Goal: Navigation & Orientation: Find specific page/section

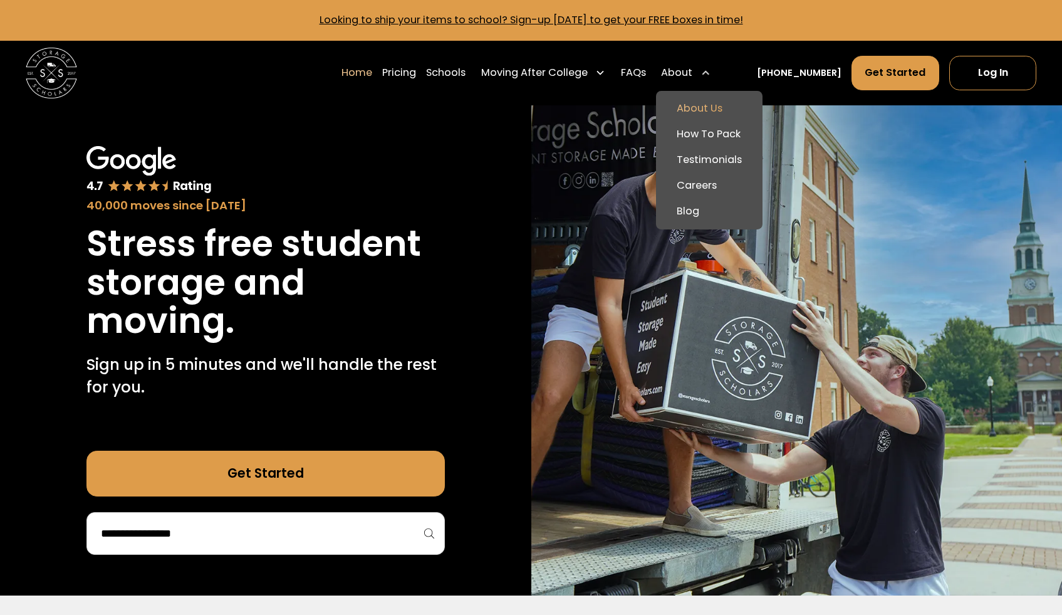
click at [711, 102] on link "About Us" at bounding box center [709, 109] width 96 height 26
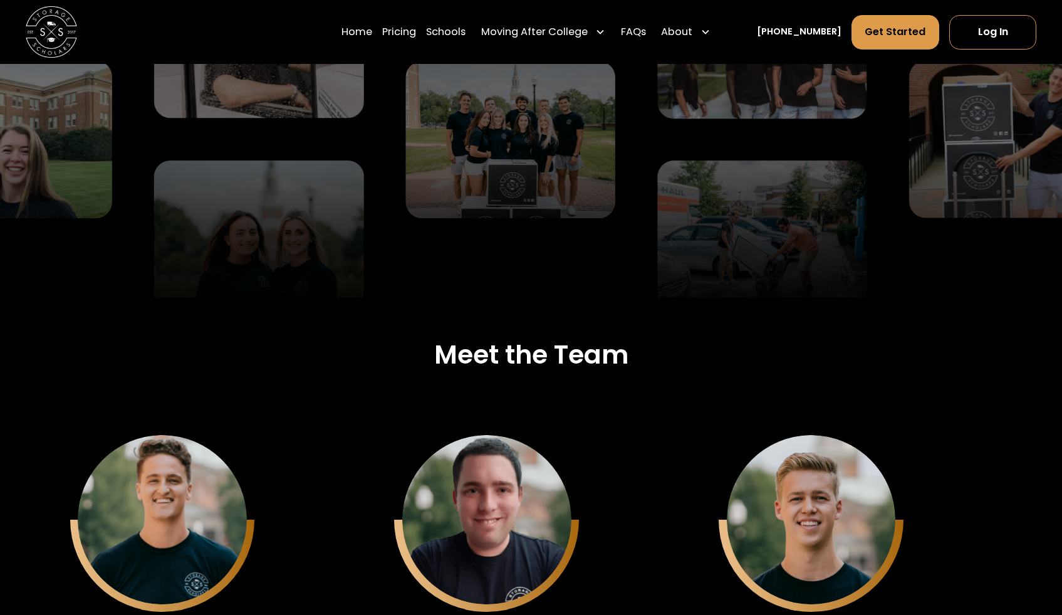
scroll to position [2804, 0]
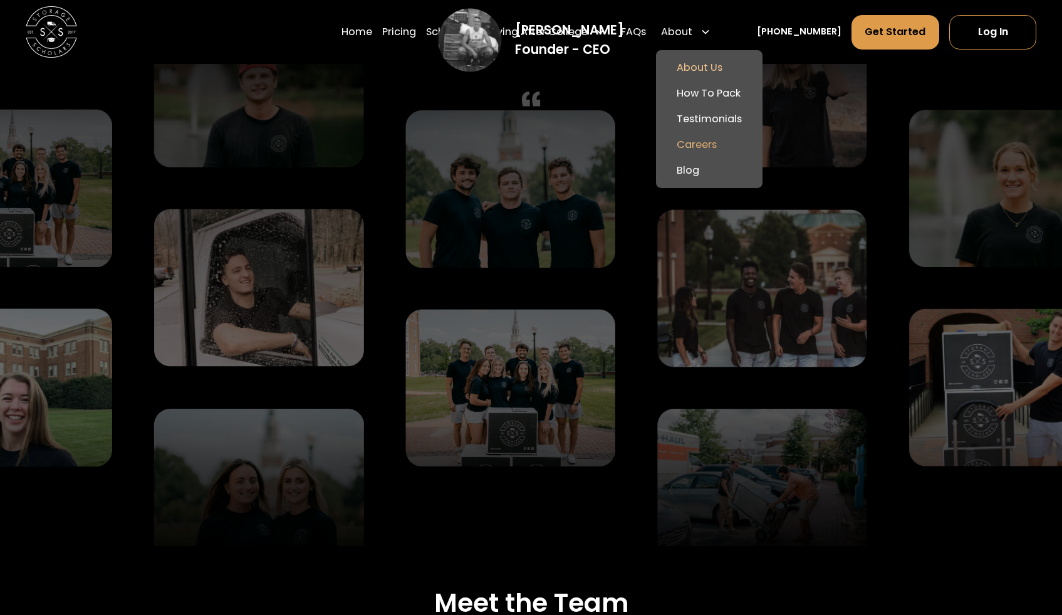
click at [711, 142] on link "Careers" at bounding box center [709, 145] width 96 height 26
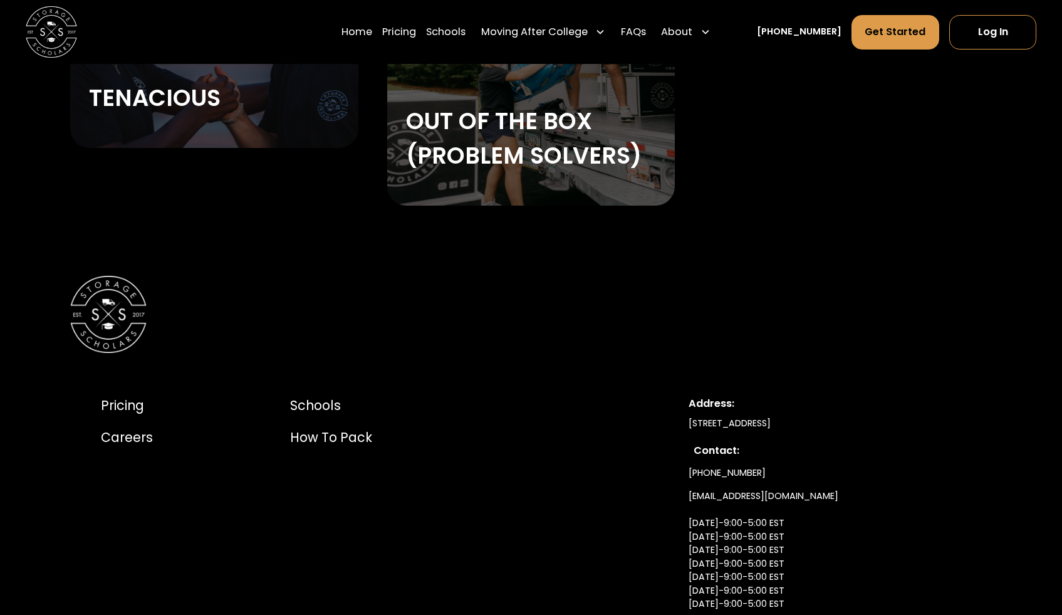
scroll to position [2594, 0]
